Goal: Information Seeking & Learning: Learn about a topic

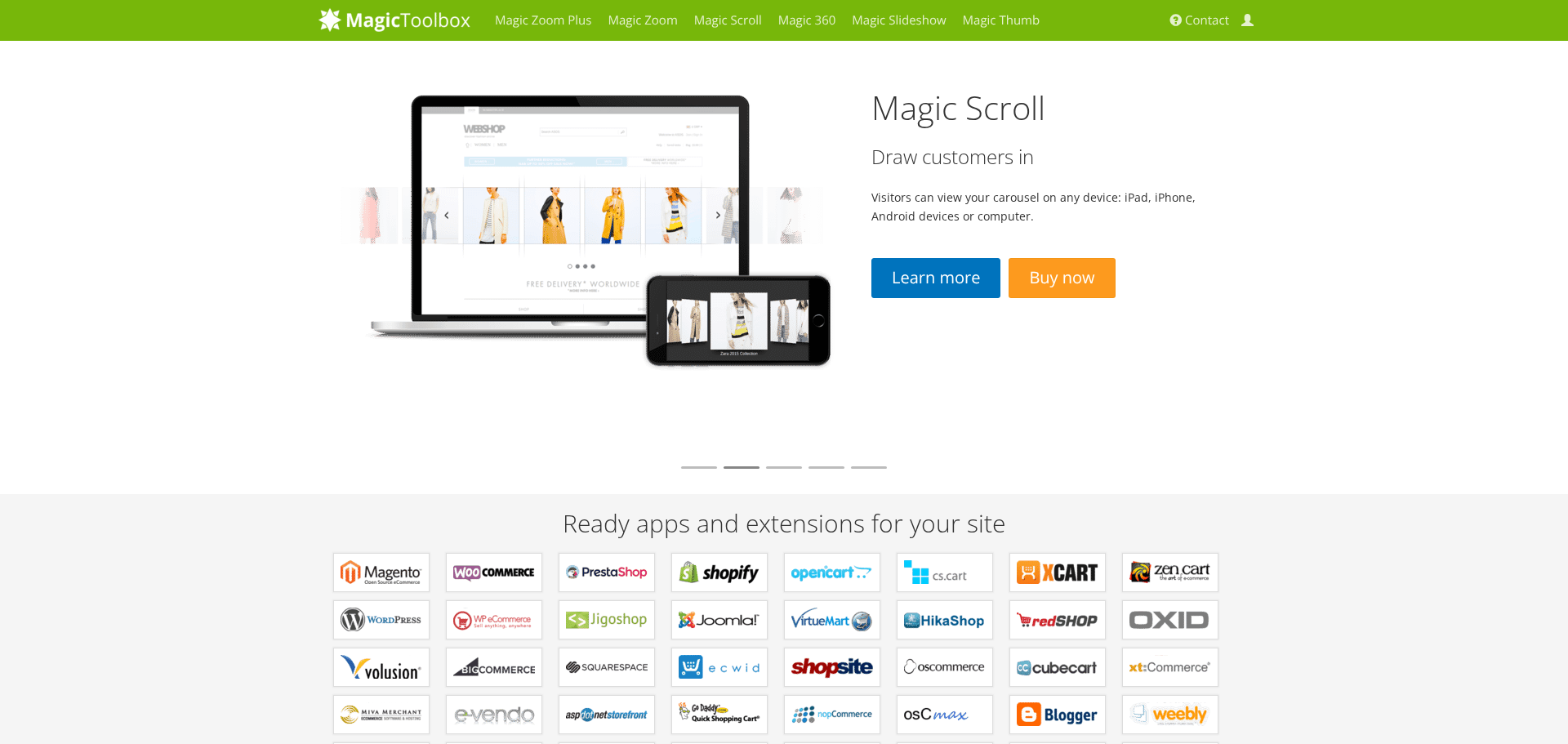
click at [743, 264] on img at bounding box center [595, 231] width 554 height 381
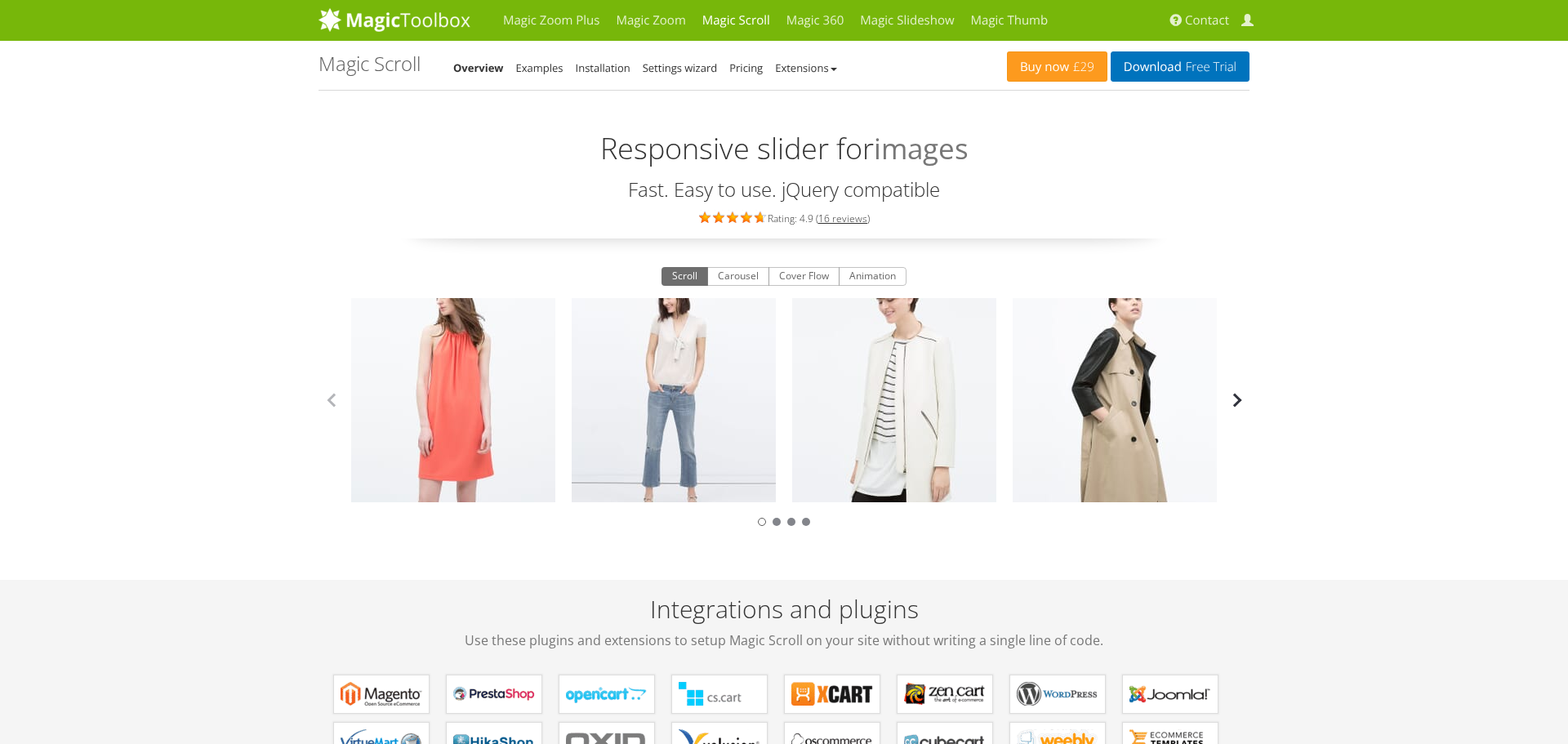
click at [1232, 397] on button "button" at bounding box center [1237, 400] width 24 height 24
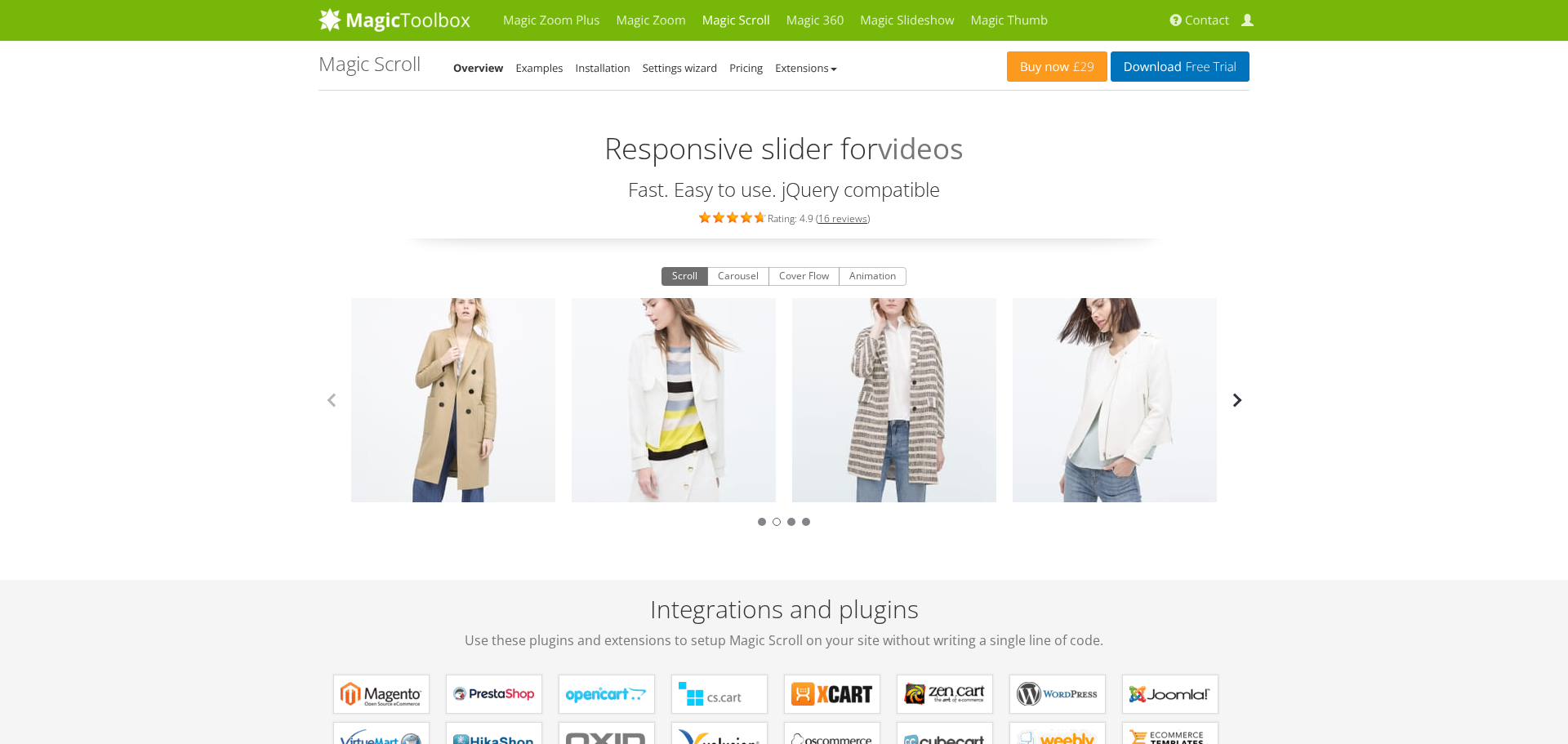
click at [1232, 397] on button "button" at bounding box center [1237, 400] width 24 height 24
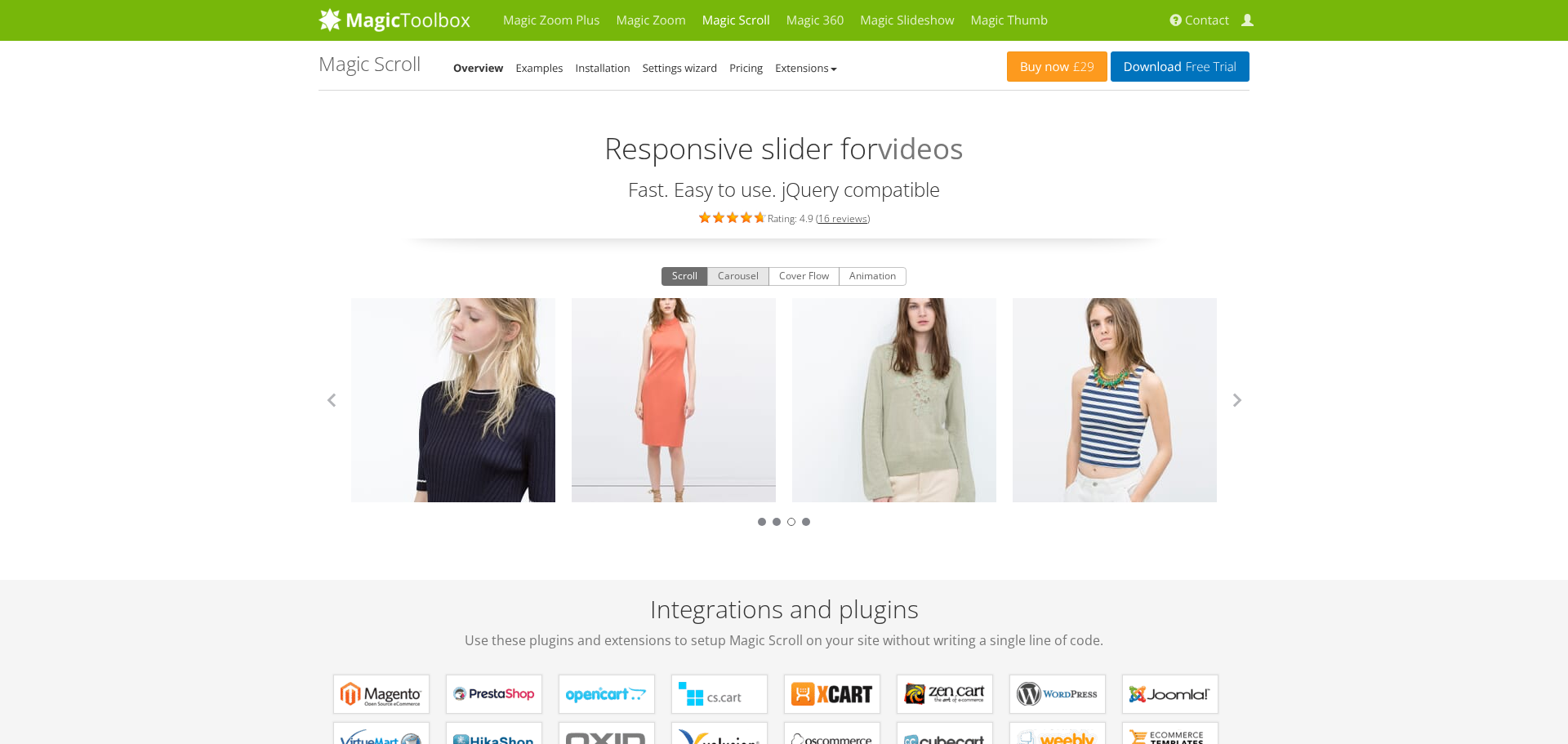
click at [725, 276] on button "Carousel" at bounding box center [738, 276] width 62 height 20
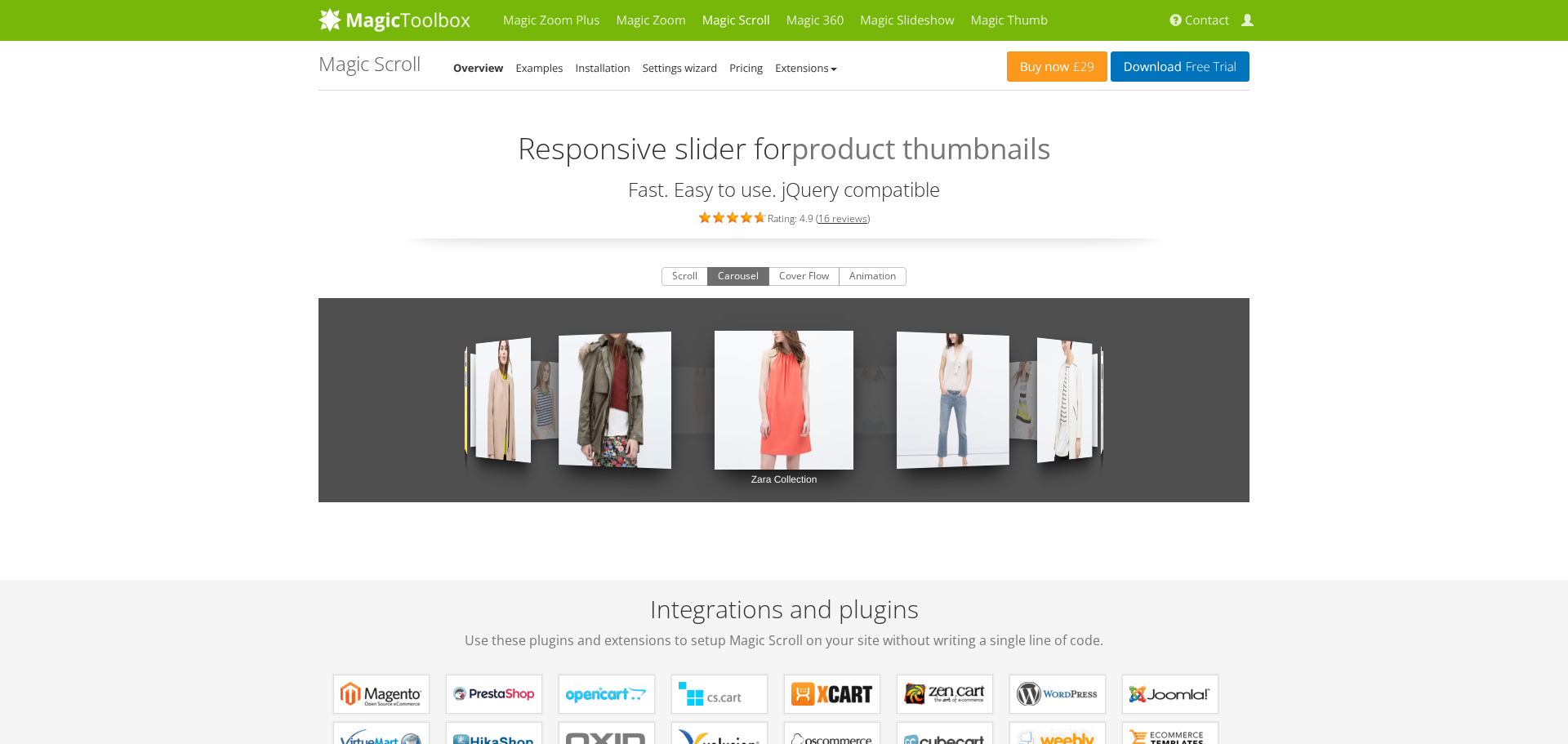
drag, startPoint x: 856, startPoint y: 409, endPoint x: 580, endPoint y: 431, distance: 276.9
click at [580, 431] on div "Zara Collection Zara Collection Zara Collection Zara Collection Zara Collection…" at bounding box center [784, 400] width 931 height 204
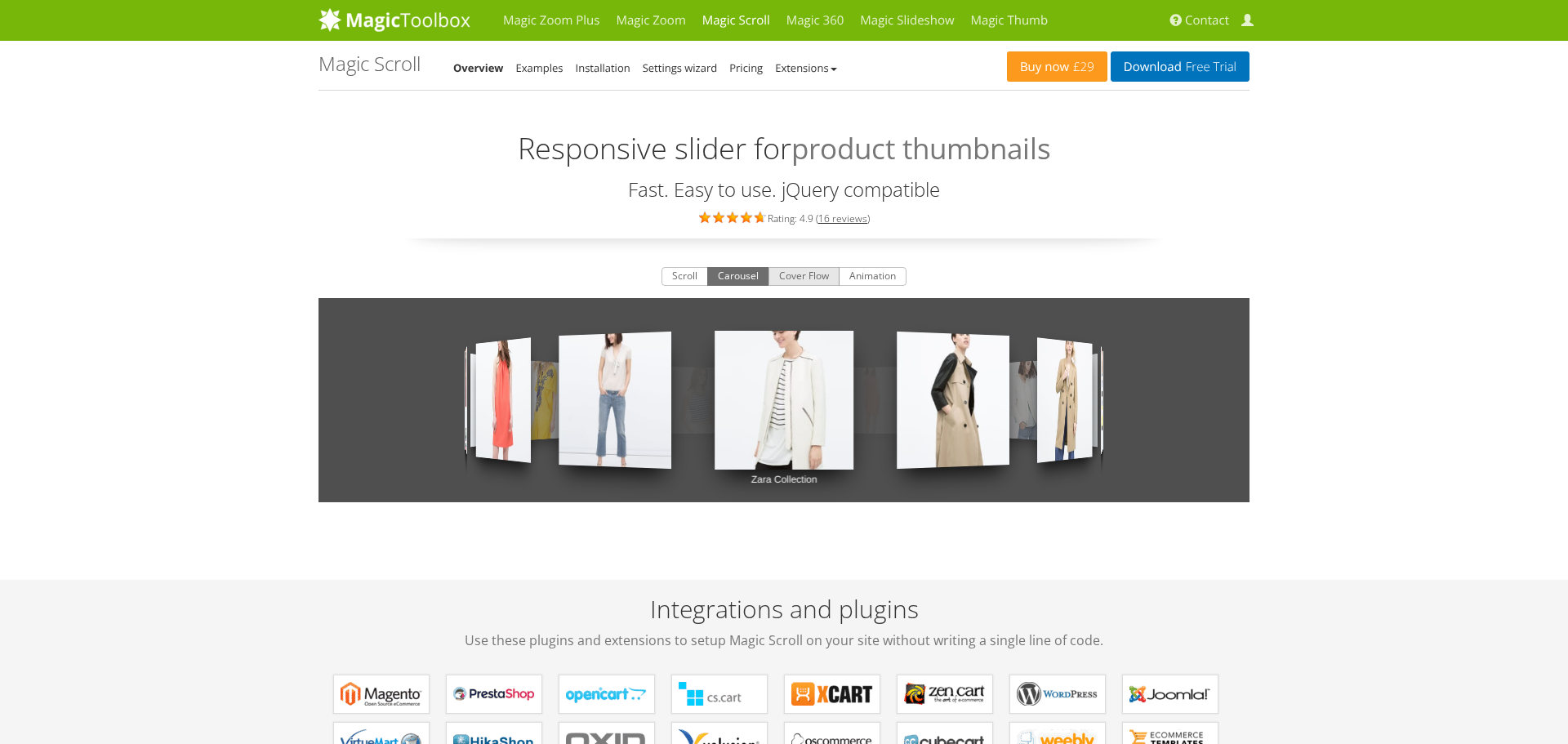
click at [796, 283] on button "Cover Flow" at bounding box center [804, 276] width 71 height 20
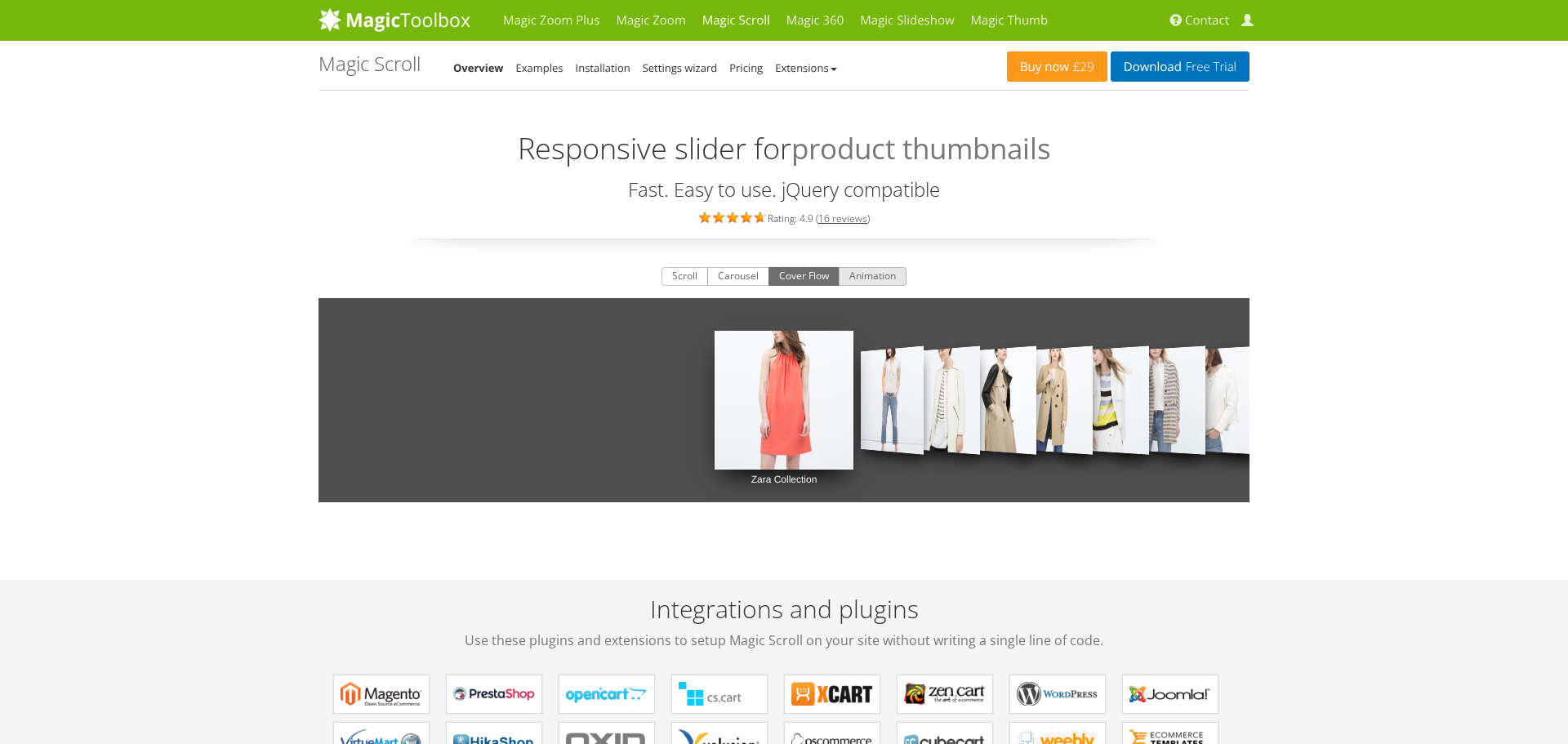
click at [868, 267] on button "Animation" at bounding box center [873, 276] width 68 height 20
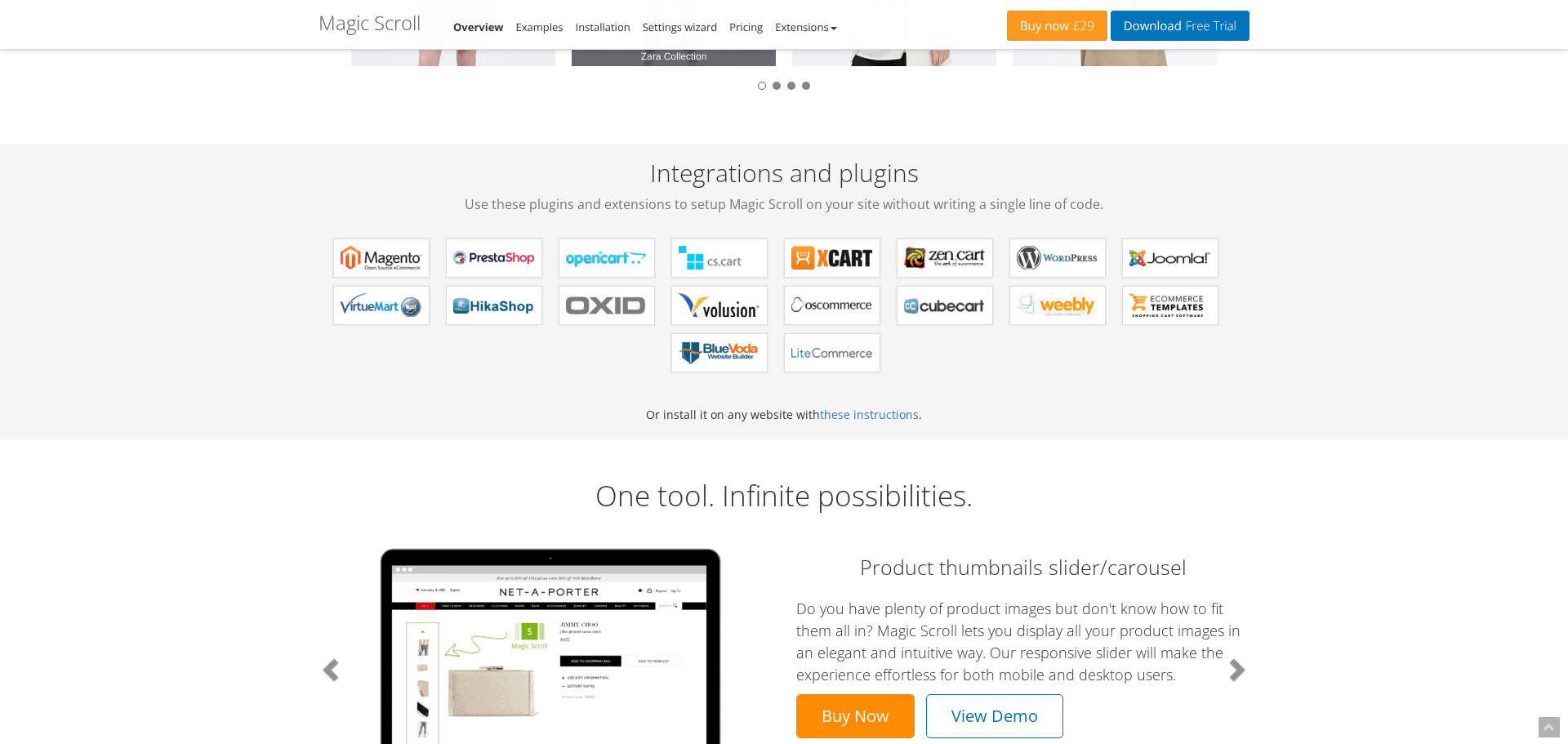
scroll to position [751, 0]
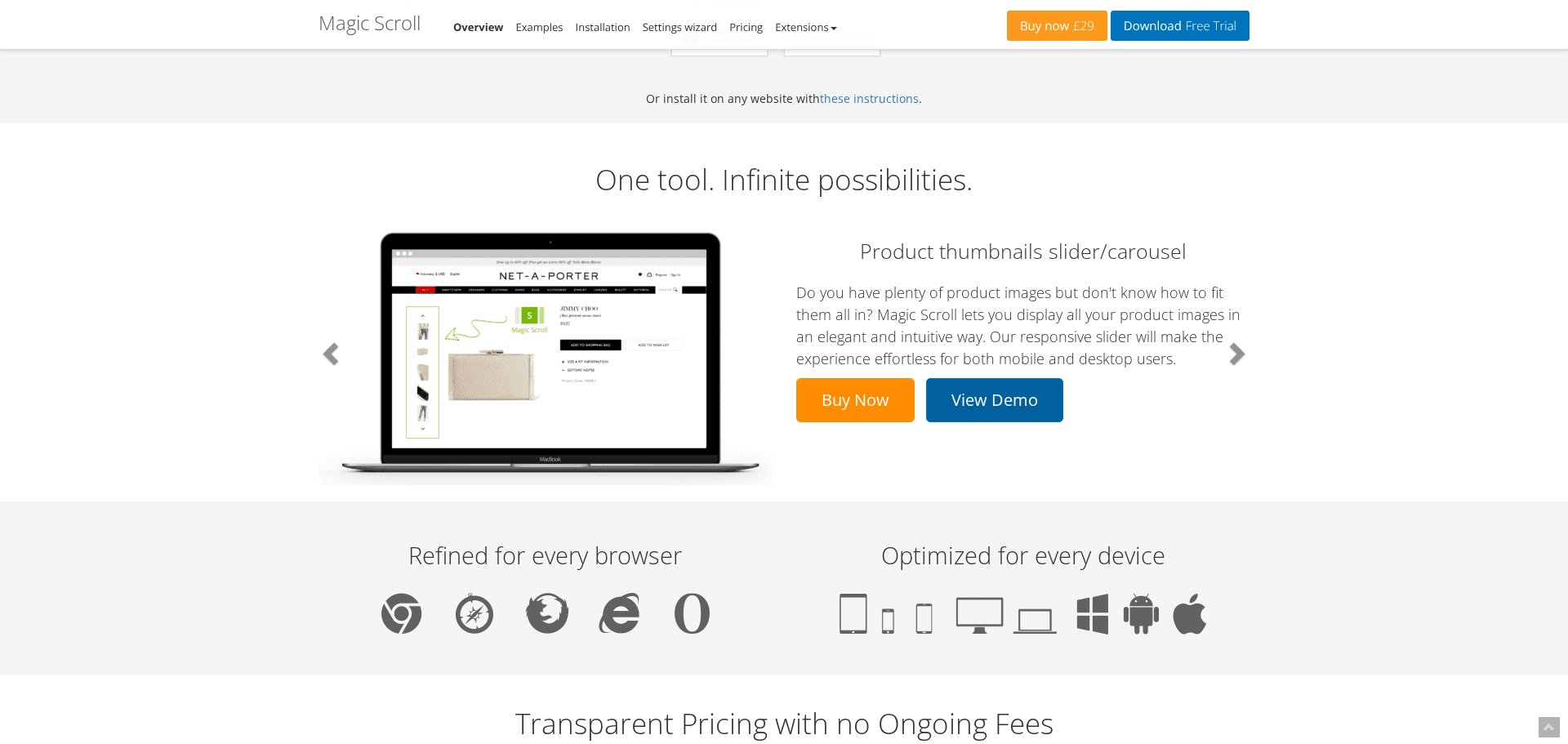
click at [999, 400] on link "View Demo" at bounding box center [994, 400] width 137 height 44
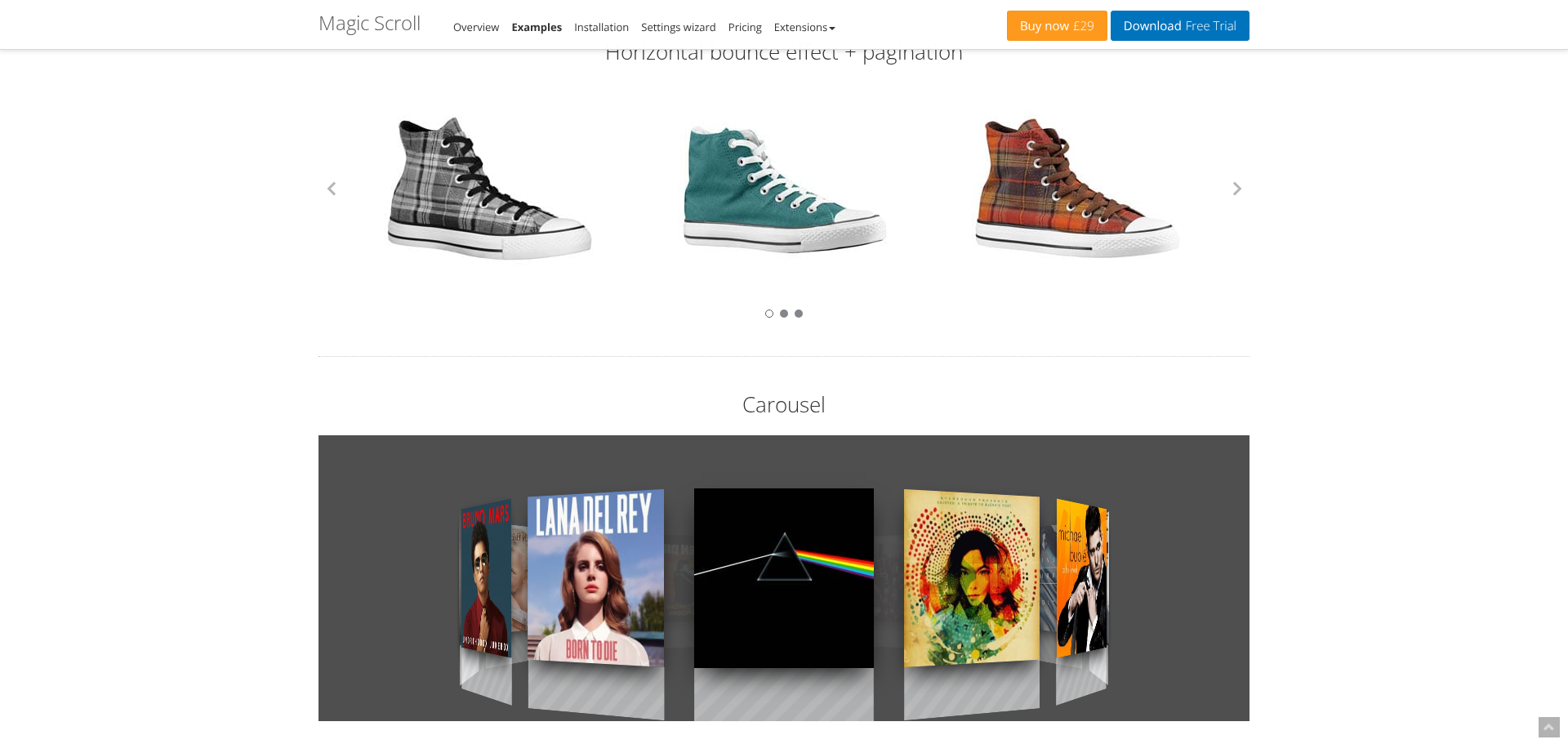
scroll to position [871, 0]
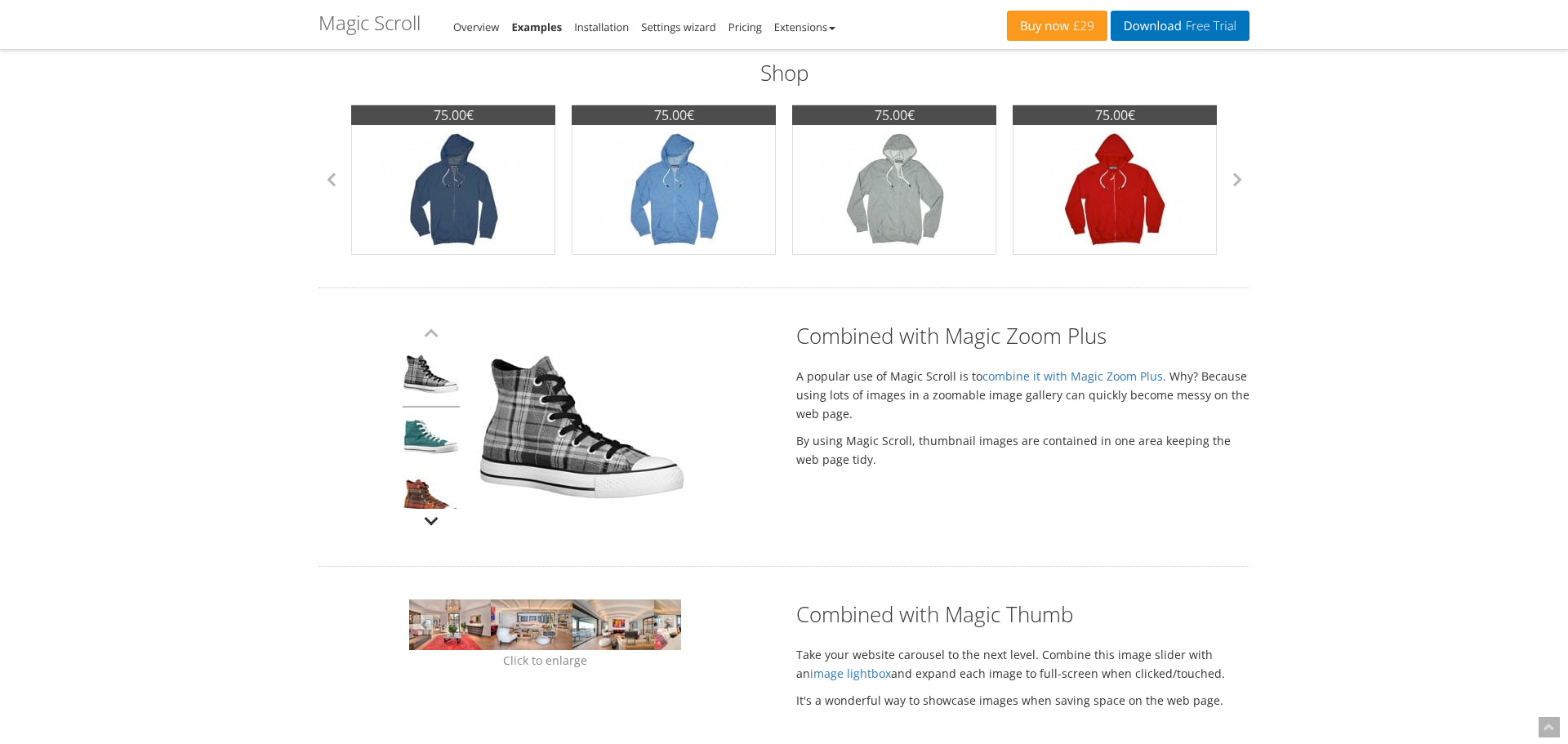
click at [430, 514] on button "button" at bounding box center [431, 521] width 24 height 24
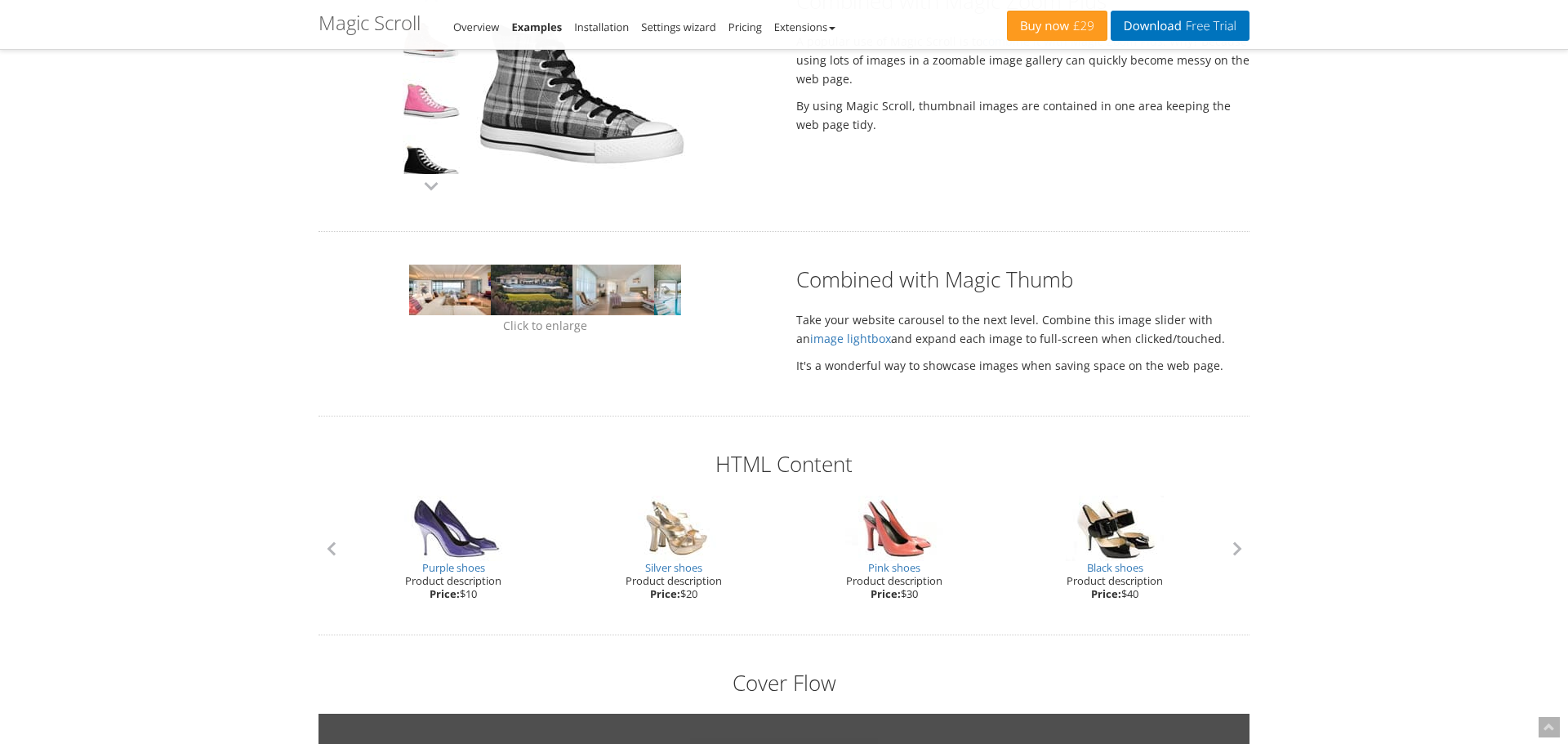
scroll to position [881, 0]
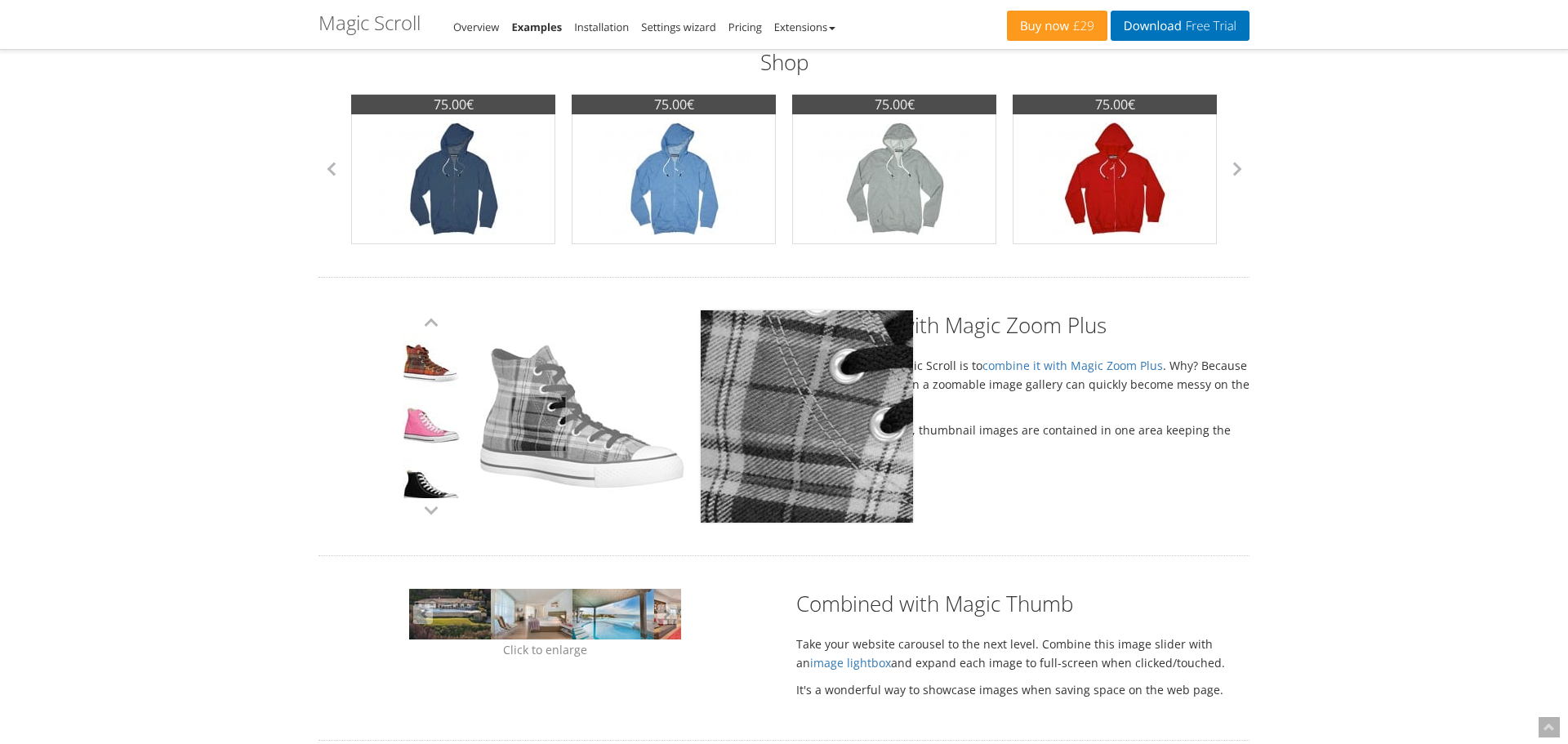
click at [538, 424] on img at bounding box center [582, 416] width 213 height 213
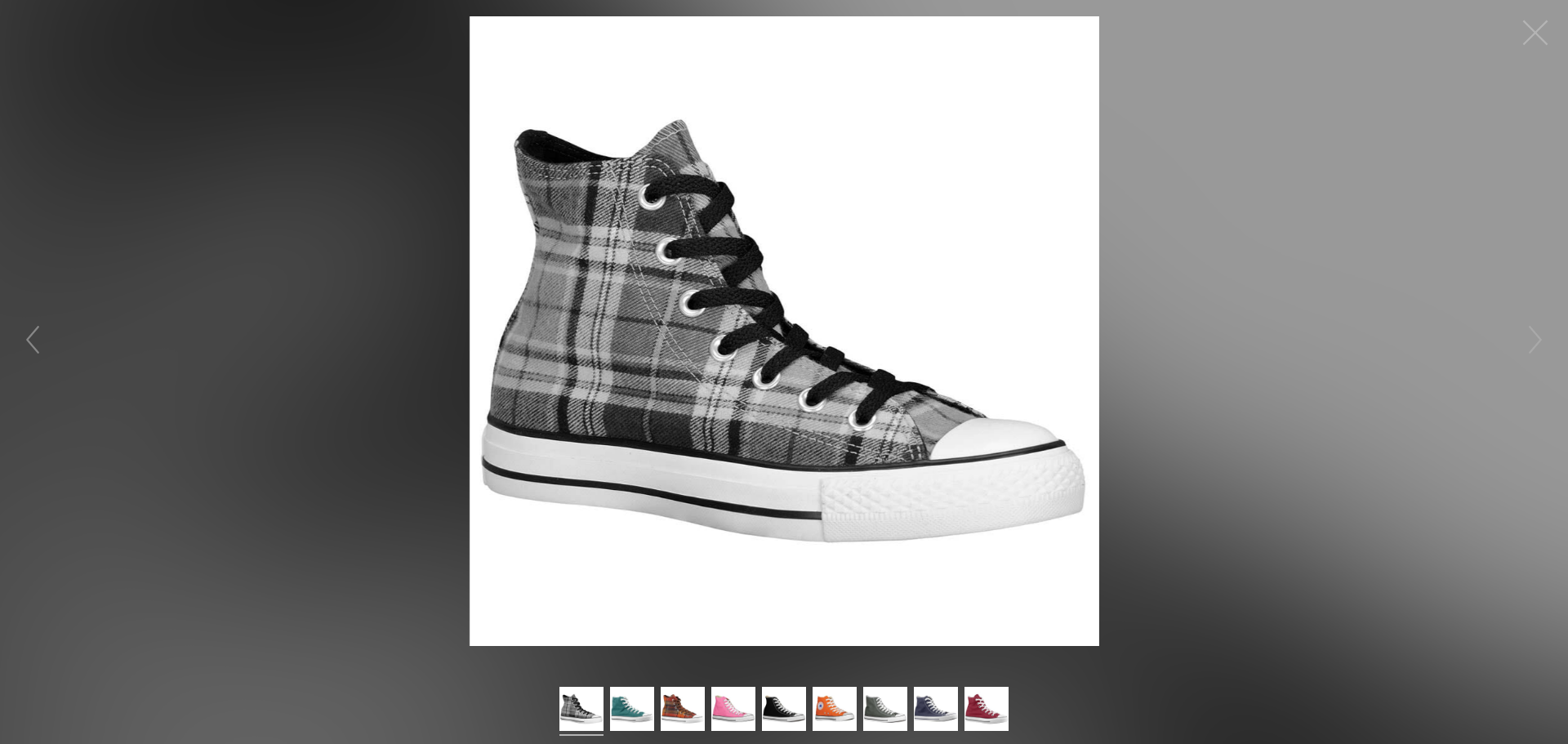
click at [1532, 35] on button "button" at bounding box center [1535, 32] width 49 height 49
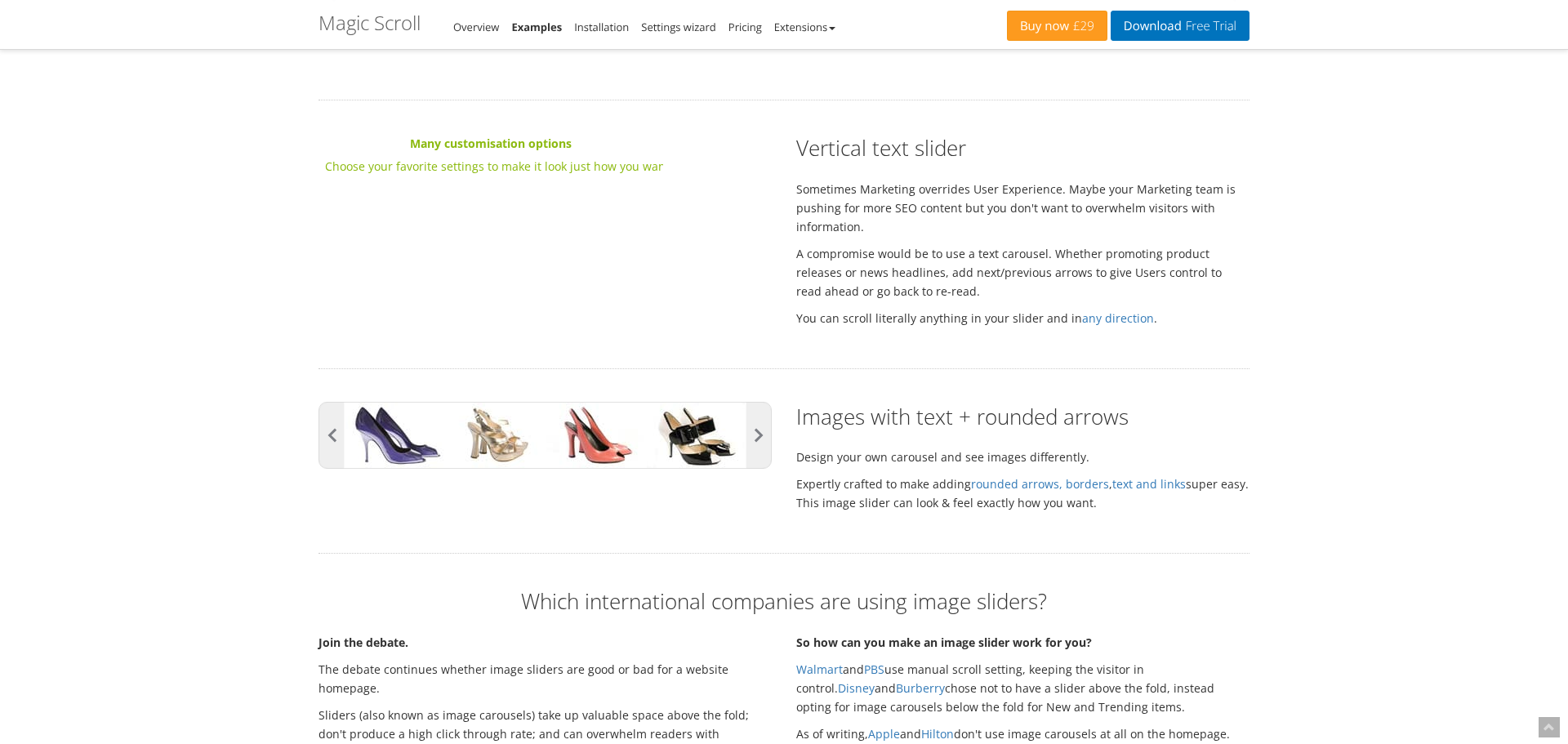
scroll to position [2398, 0]
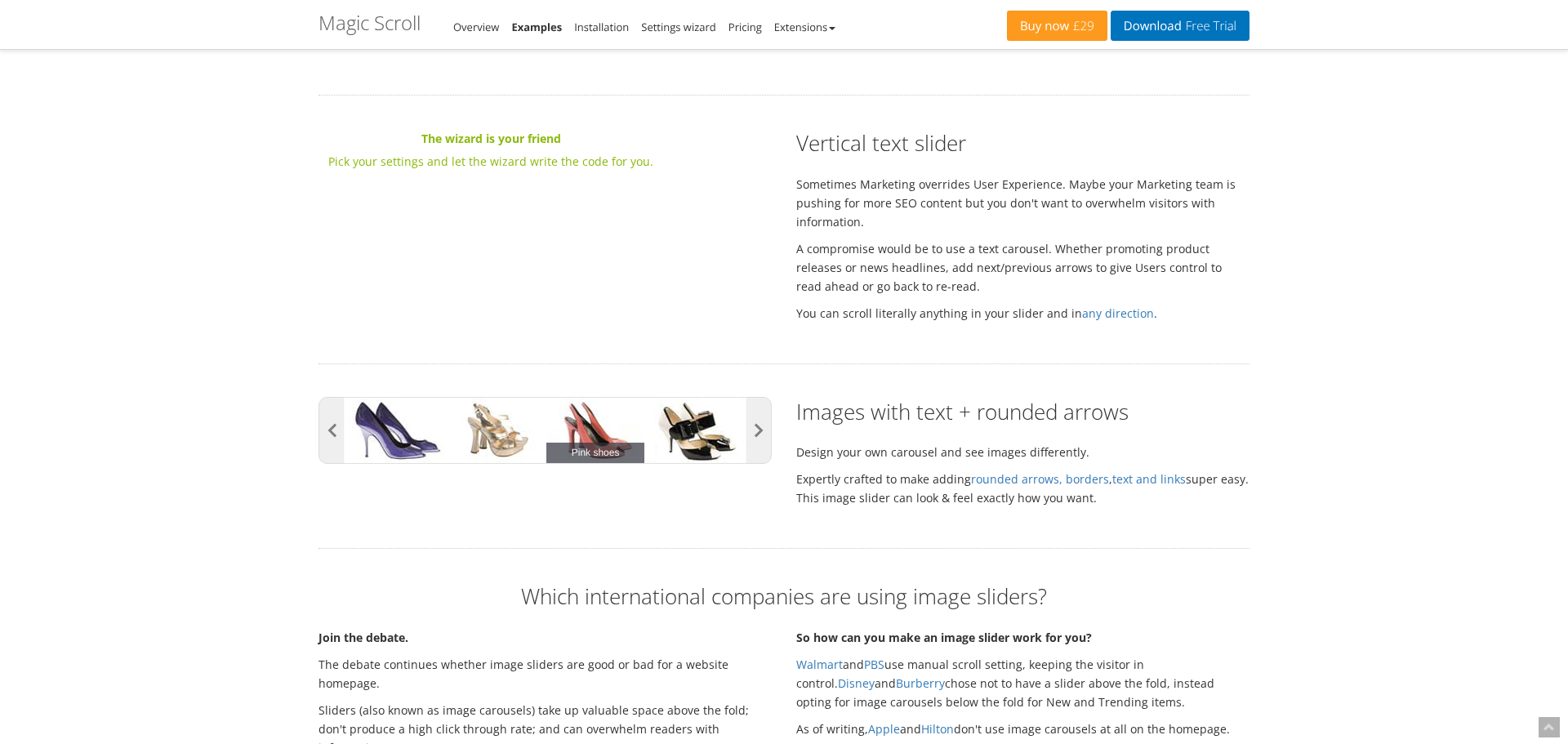
click at [557, 431] on link "Pink shoes" at bounding box center [595, 431] width 98 height 65
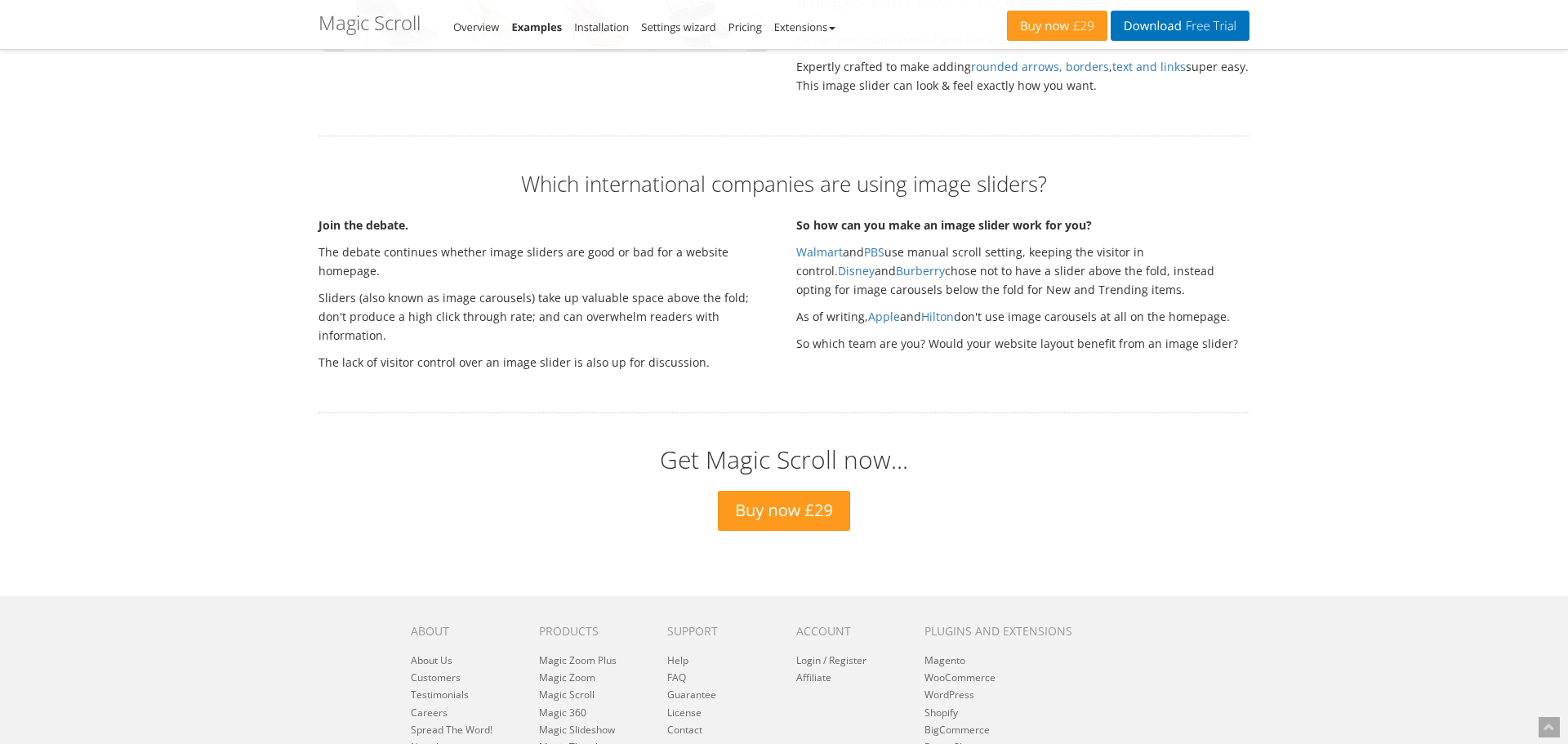
scroll to position [2949, 0]
